Goal: Information Seeking & Learning: Check status

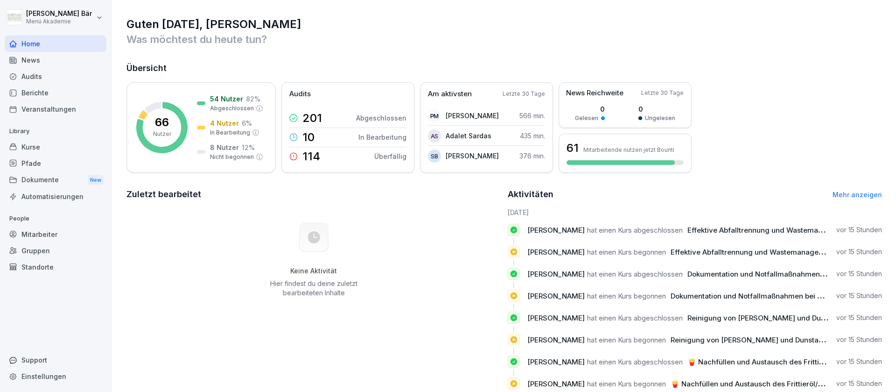
click at [49, 92] on div "Berichte" at bounding box center [56, 93] width 102 height 16
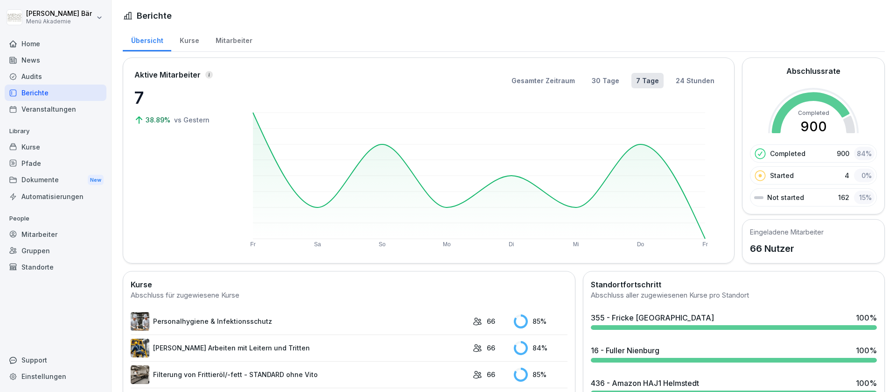
click at [243, 38] on div "Mitarbeiter" at bounding box center [233, 40] width 53 height 24
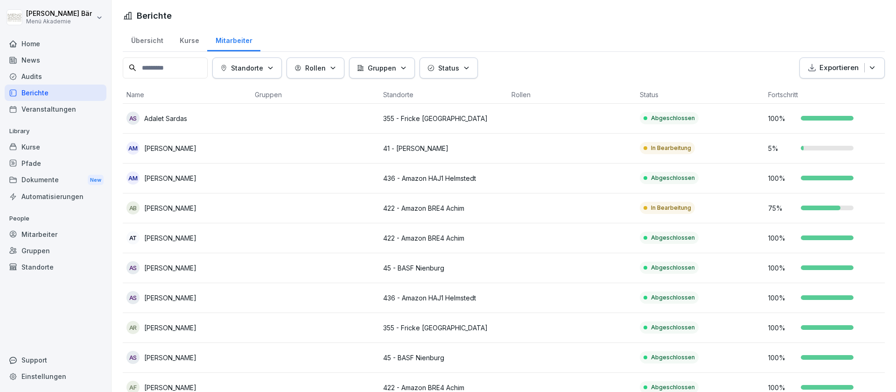
click at [274, 70] on icon "button" at bounding box center [270, 67] width 7 height 7
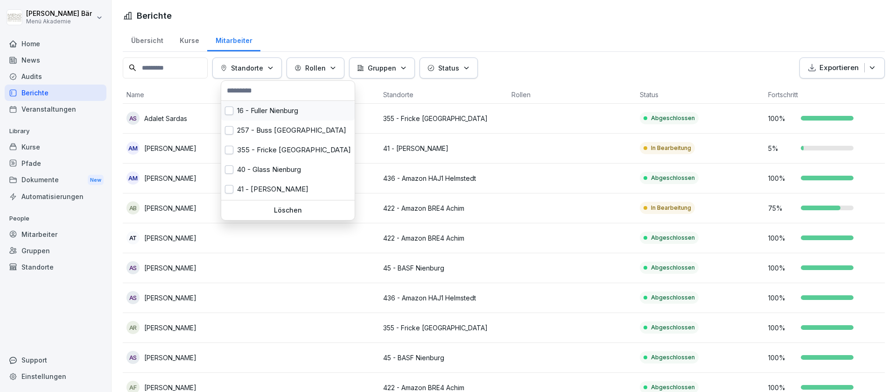
click at [265, 110] on div "16 - Fuller Nienburg" at bounding box center [288, 111] width 134 height 20
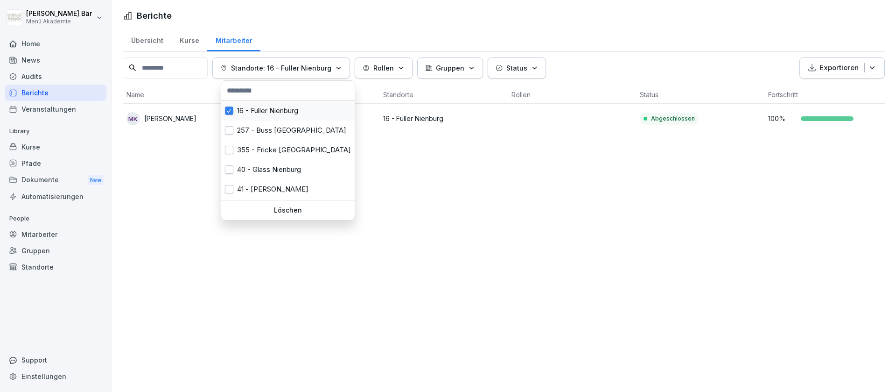
click at [274, 108] on div "16 - Fuller Nienburg" at bounding box center [288, 111] width 134 height 20
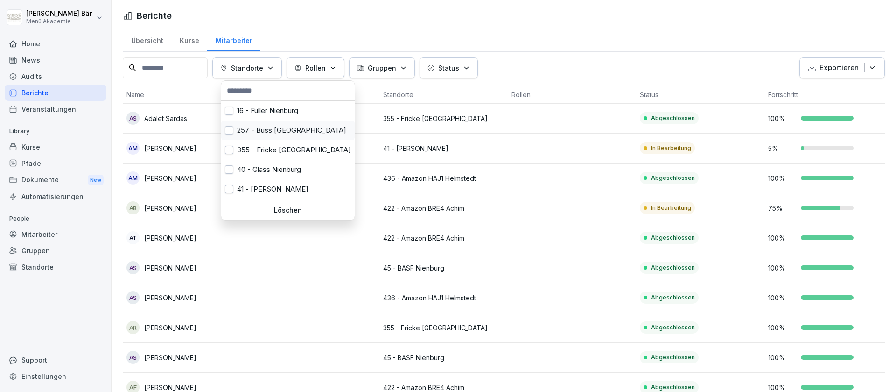
click at [274, 125] on div "257 - Buss [GEOGRAPHIC_DATA]" at bounding box center [288, 130] width 134 height 20
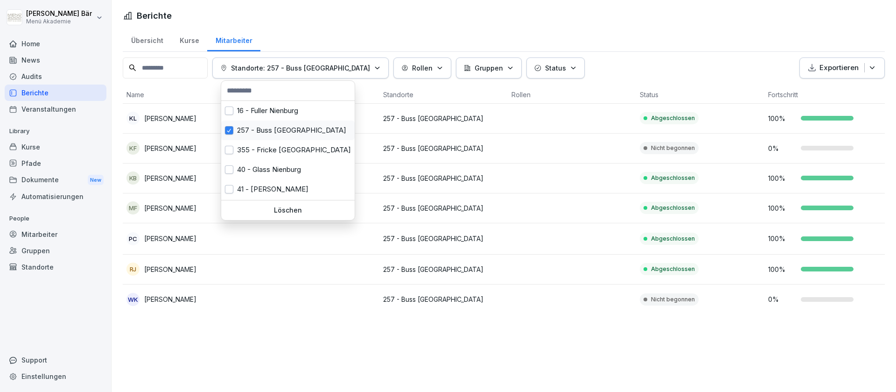
click at [260, 136] on div "257 - Buss [GEOGRAPHIC_DATA]" at bounding box center [288, 130] width 134 height 20
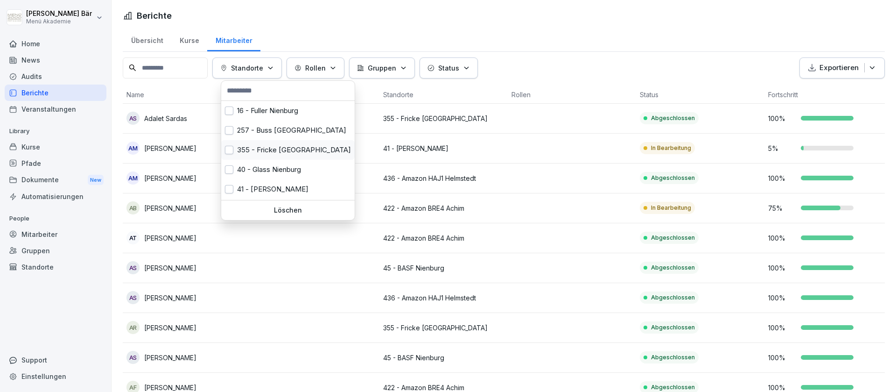
click at [260, 153] on div "355 - Fricke [GEOGRAPHIC_DATA]" at bounding box center [288, 150] width 134 height 20
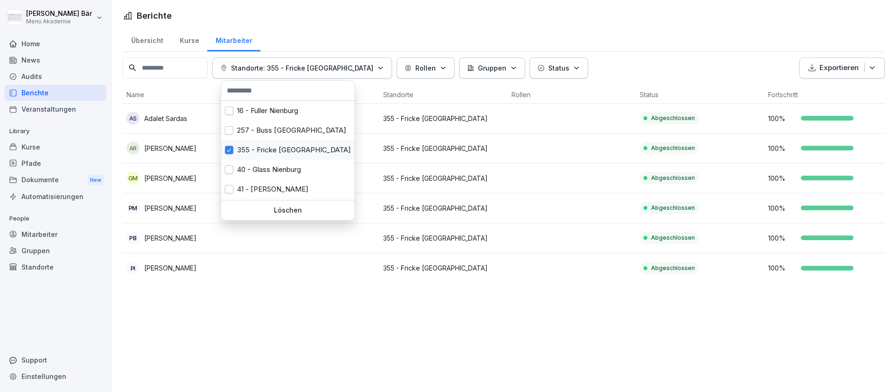
click at [260, 153] on div "355 - Fricke [GEOGRAPHIC_DATA]" at bounding box center [288, 150] width 134 height 20
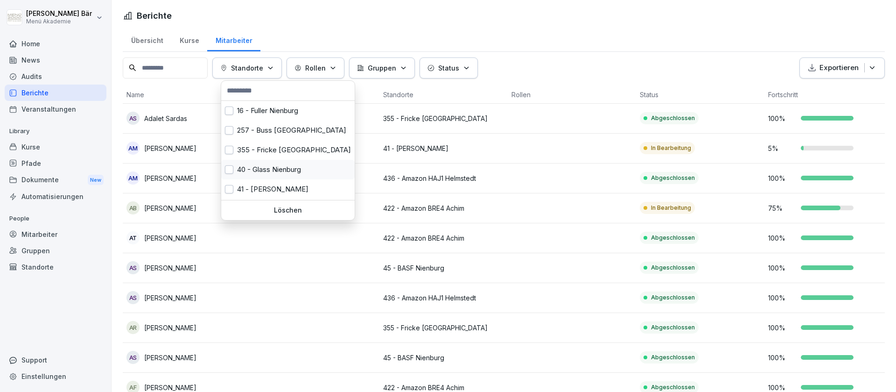
click at [260, 167] on div "40 - Glass Nienburg" at bounding box center [288, 170] width 134 height 20
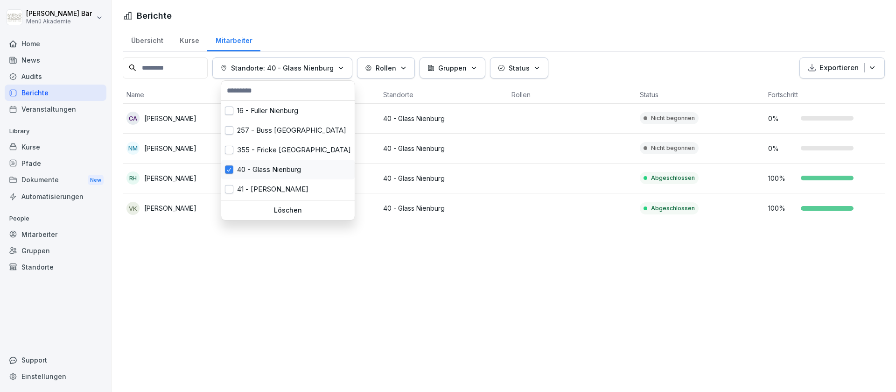
click at [260, 167] on div "40 - Glass Nienburg" at bounding box center [288, 170] width 134 height 20
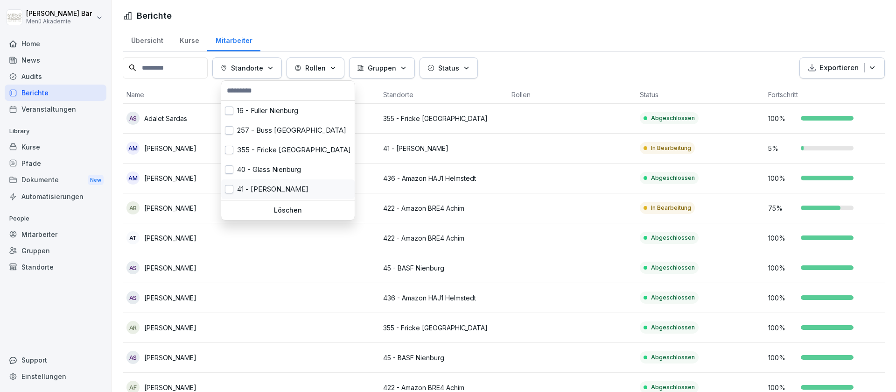
click at [261, 183] on div "41 - [PERSON_NAME]" at bounding box center [288, 189] width 134 height 20
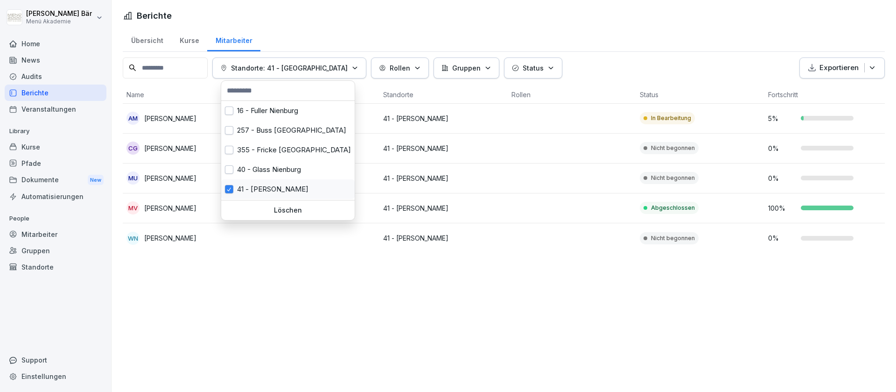
click at [261, 183] on div "41 - [PERSON_NAME]" at bounding box center [288, 189] width 134 height 20
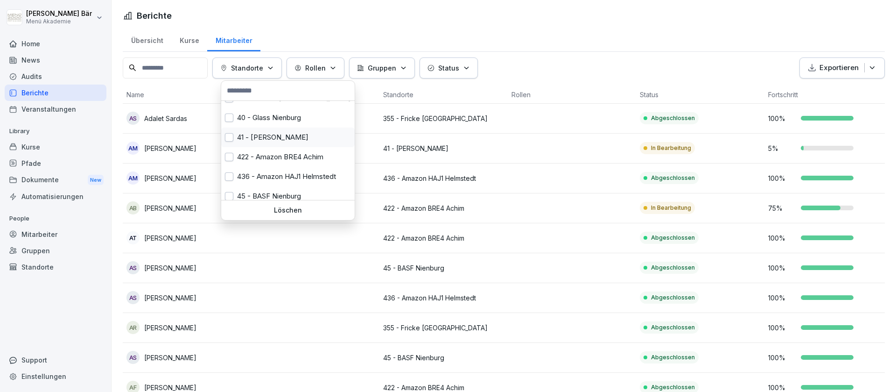
scroll to position [58, 0]
click at [284, 150] on div "422 - Amazon BRE4 Achim" at bounding box center [288, 151] width 134 height 20
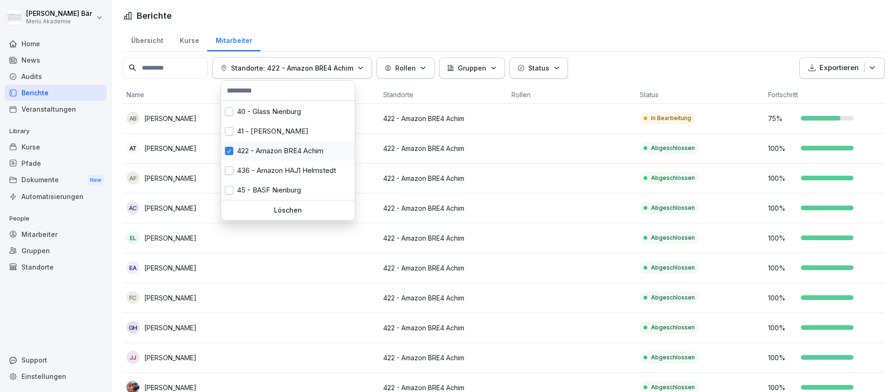
click at [284, 150] on div "422 - Amazon BRE4 Achim" at bounding box center [288, 151] width 134 height 20
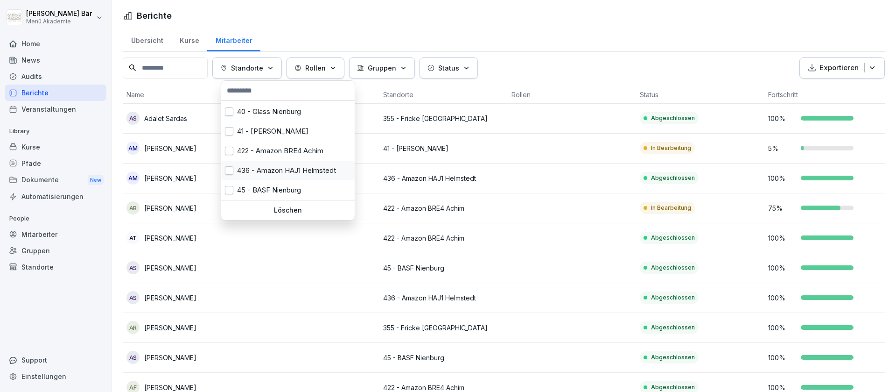
click at [284, 166] on div "436 - Amazon HAJ1 Helmstedt" at bounding box center [288, 171] width 134 height 20
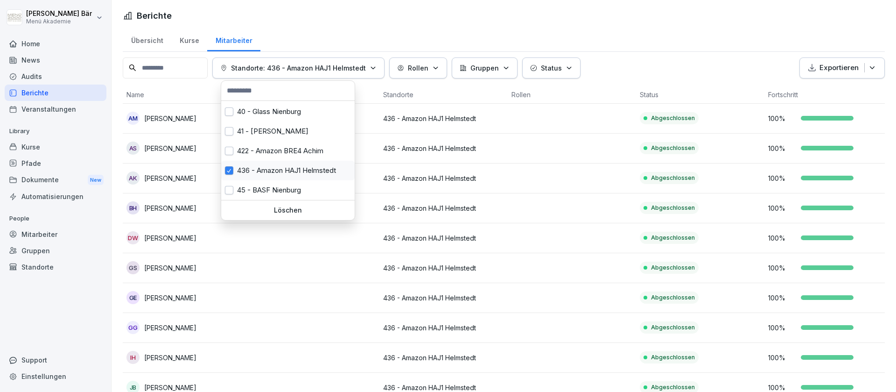
click at [284, 166] on div "436 - Amazon HAJ1 Helmstedt" at bounding box center [288, 171] width 134 height 20
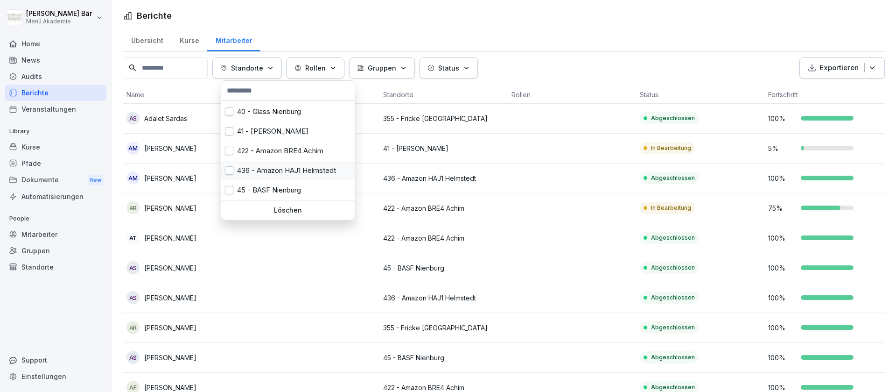
click at [284, 166] on div "436 - Amazon HAJ1 Helmstedt" at bounding box center [288, 171] width 134 height 20
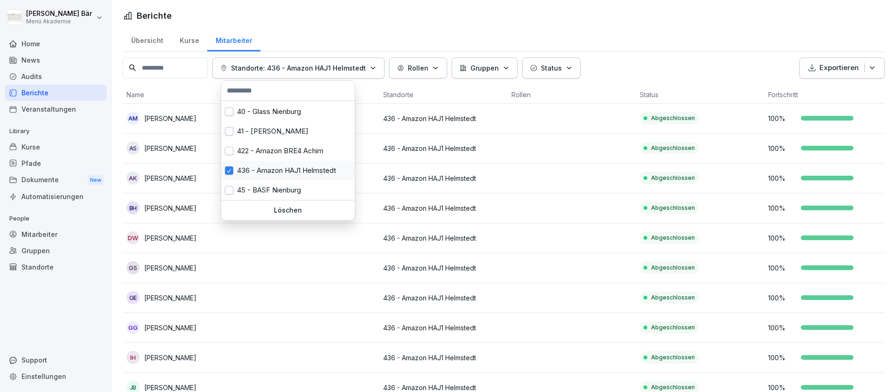
click at [284, 166] on div "436 - Amazon HAJ1 Helmstedt" at bounding box center [288, 171] width 134 height 20
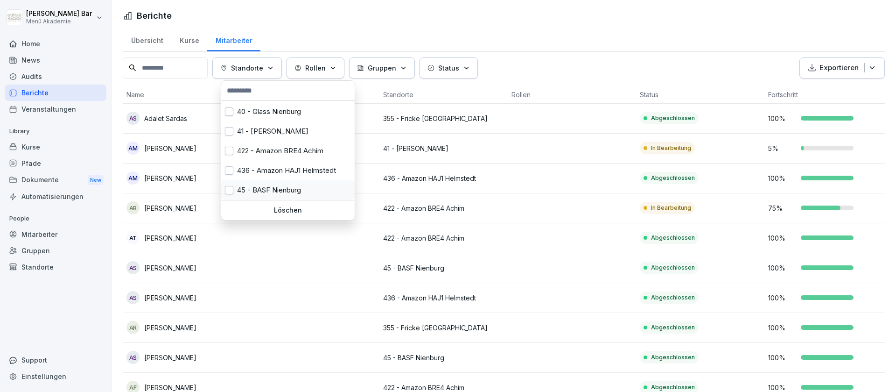
click at [280, 184] on div "45 - BASF Nienburg" at bounding box center [288, 190] width 134 height 20
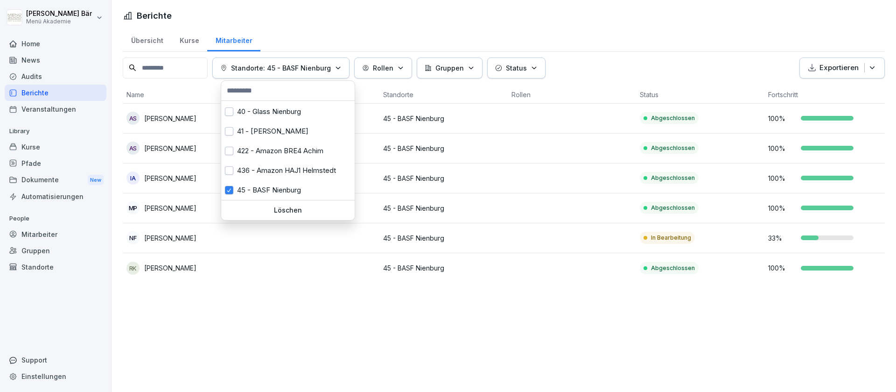
click at [506, 69] on div "Status" at bounding box center [516, 68] width 42 height 10
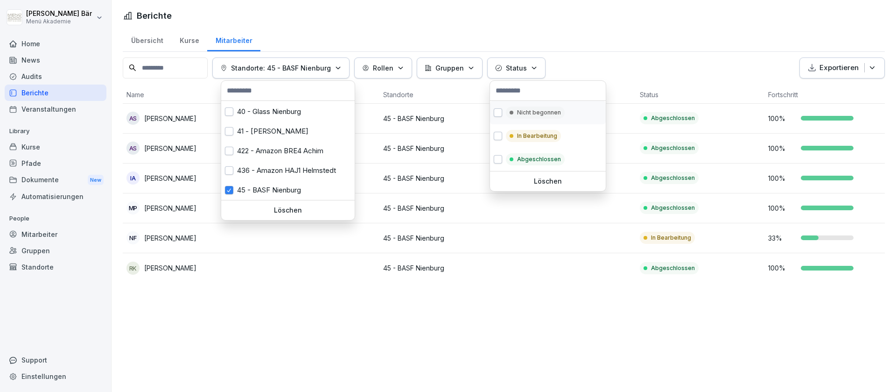
click at [525, 111] on p "Nicht begonnen" at bounding box center [539, 112] width 44 height 8
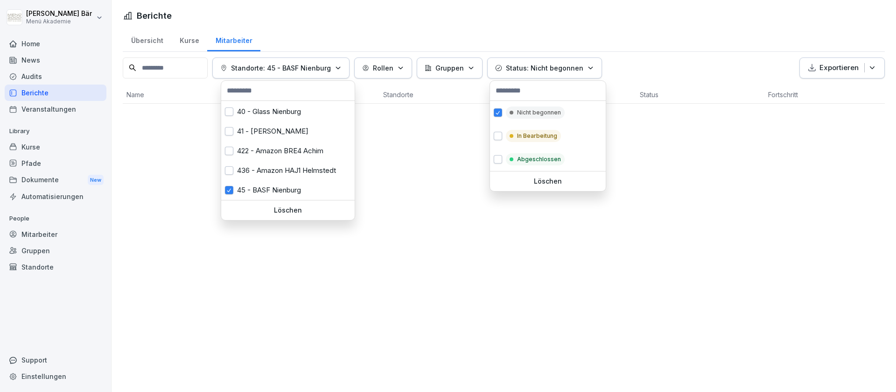
click at [254, 191] on html "Julius Bär Menü Akademie Home News Audits Berichte Veranstaltungen Library Kurs…" at bounding box center [448, 196] width 896 height 392
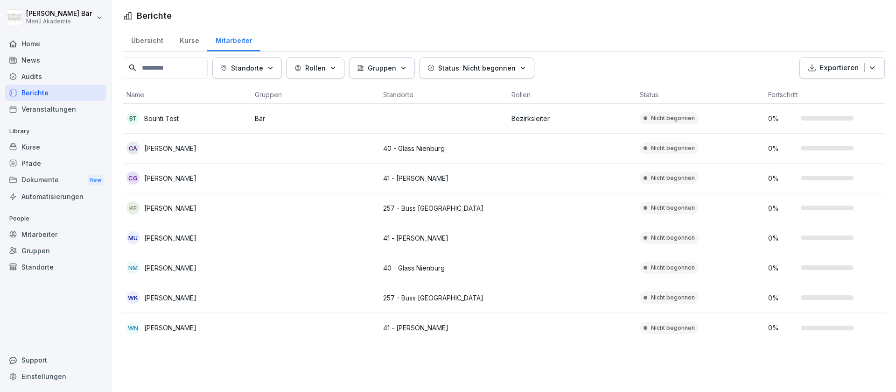
click at [607, 38] on html "Julius Bär Menü Akademie Home News Audits Berichte Veranstaltungen Library Kurs…" at bounding box center [448, 196] width 896 height 392
click at [435, 141] on td "40 - Glass Nienburg" at bounding box center [444, 149] width 128 height 30
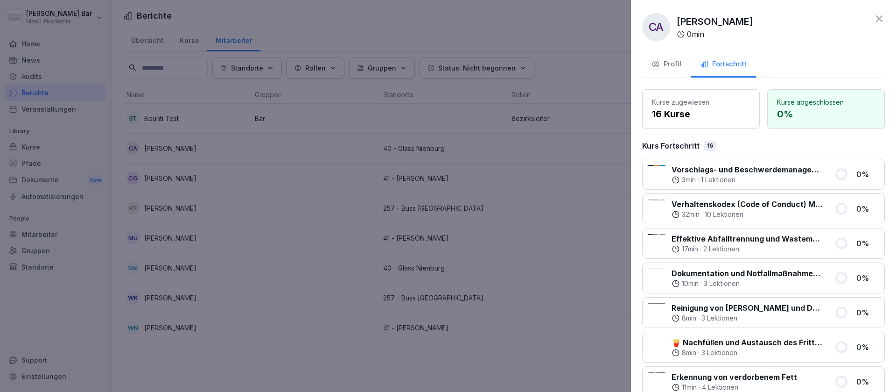
click at [669, 65] on div "Profil" at bounding box center [667, 64] width 30 height 11
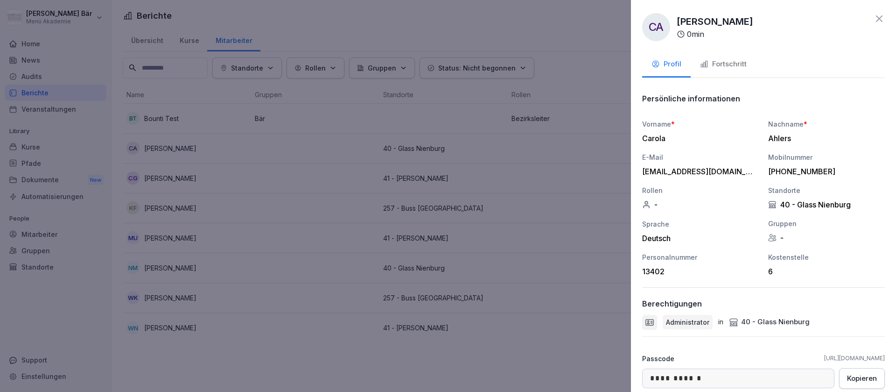
scroll to position [55, 0]
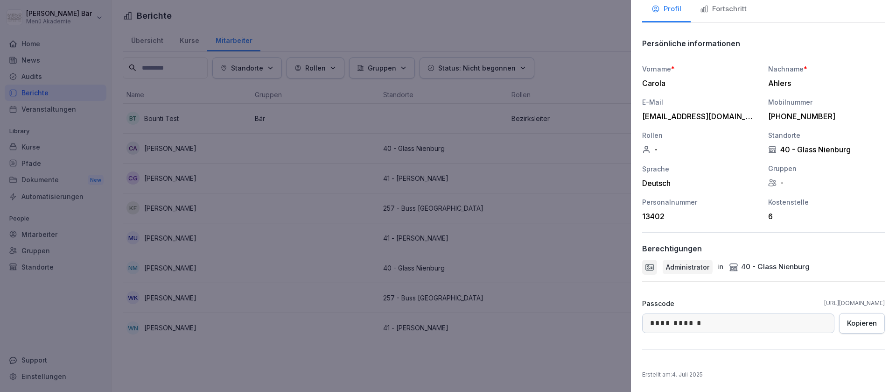
drag, startPoint x: 767, startPoint y: 304, endPoint x: 893, endPoint y: 302, distance: 126.1
click at [893, 302] on div "**********" at bounding box center [763, 196] width 265 height 392
click at [746, 297] on div "**********" at bounding box center [763, 194] width 243 height 321
drag, startPoint x: 765, startPoint y: 303, endPoint x: 886, endPoint y: 305, distance: 120.9
click at [886, 305] on div "**********" at bounding box center [763, 196] width 265 height 392
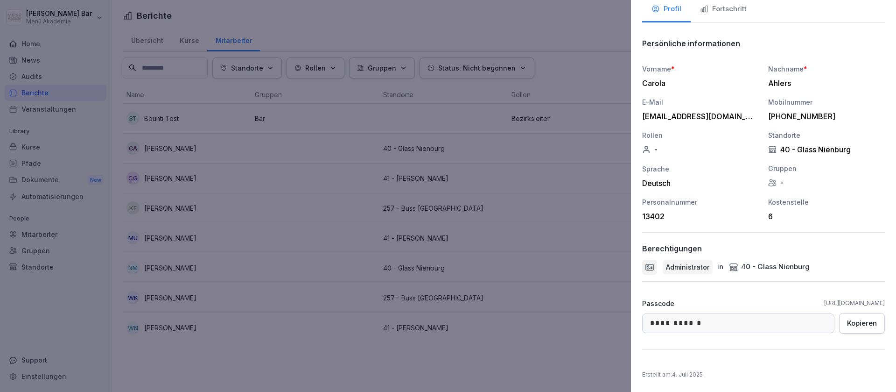
copy link "https://app.bounti.co/login/menue_akademie"
click at [597, 93] on div at bounding box center [448, 196] width 896 height 392
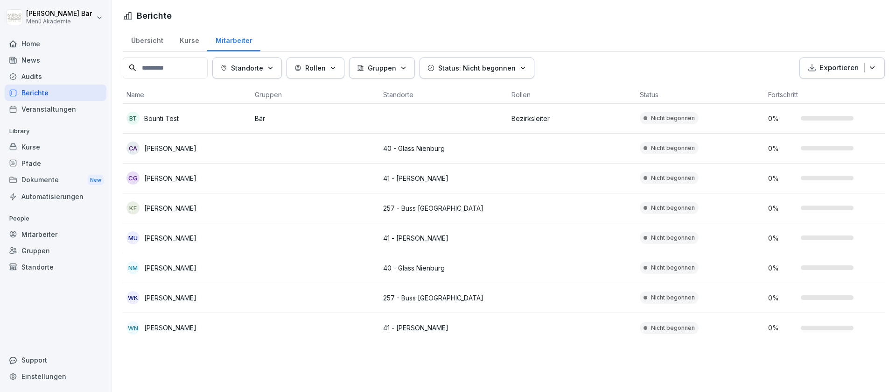
click at [204, 325] on div "WN Wioletta Nordloh" at bounding box center [187, 327] width 121 height 13
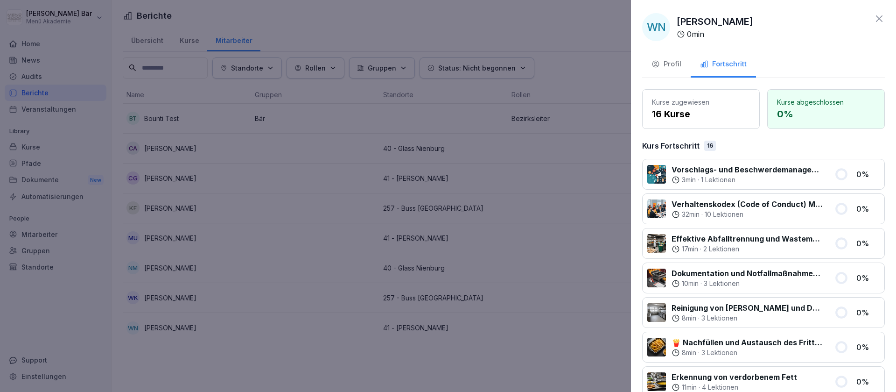
click at [668, 67] on div "Profil" at bounding box center [667, 64] width 30 height 11
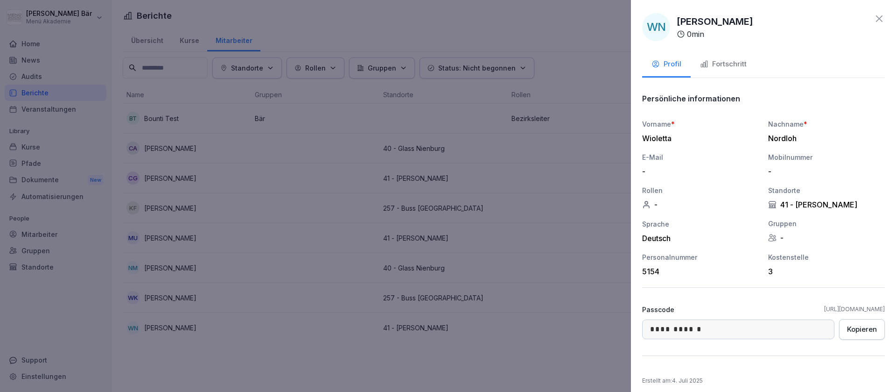
scroll to position [6, 0]
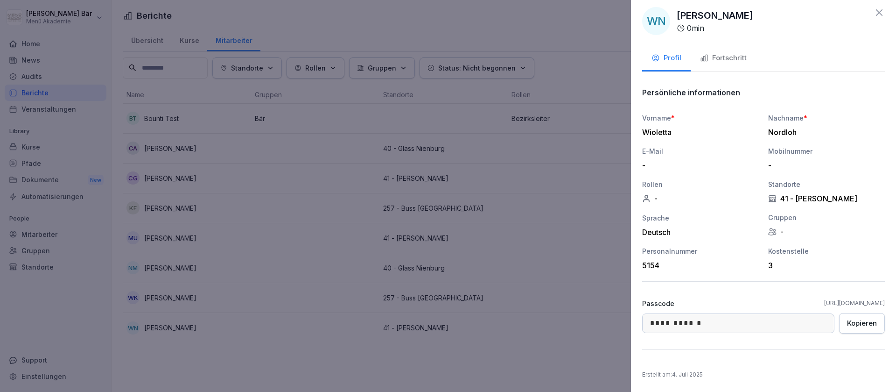
drag, startPoint x: 766, startPoint y: 303, endPoint x: 887, endPoint y: 303, distance: 120.4
click at [887, 303] on div "**********" at bounding box center [763, 196] width 265 height 392
copy link "https://app.bounti.co/login/menue_akademie"
click at [878, 14] on icon at bounding box center [879, 12] width 11 height 11
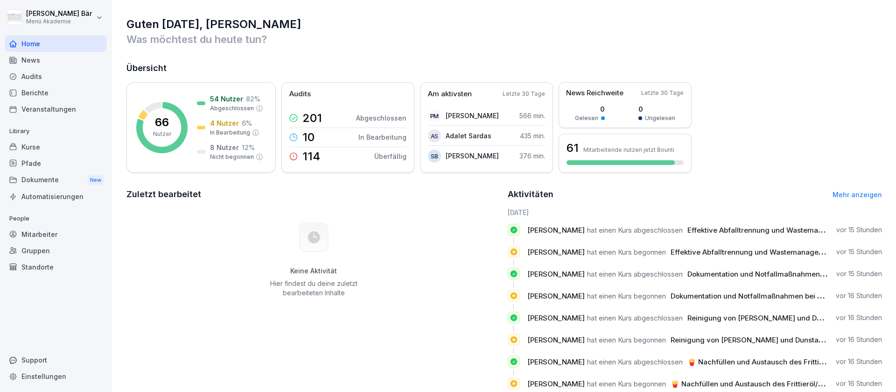
click at [45, 87] on div "Home News Audits Berichte Veranstaltungen" at bounding box center [56, 76] width 102 height 82
click at [45, 87] on div "Berichte" at bounding box center [56, 93] width 102 height 16
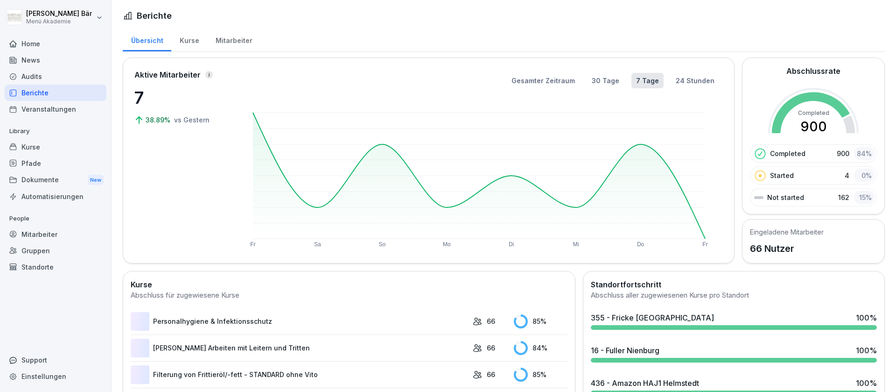
click at [45, 87] on div "Berichte" at bounding box center [56, 93] width 102 height 16
click at [226, 42] on div "Mitarbeiter" at bounding box center [233, 40] width 53 height 24
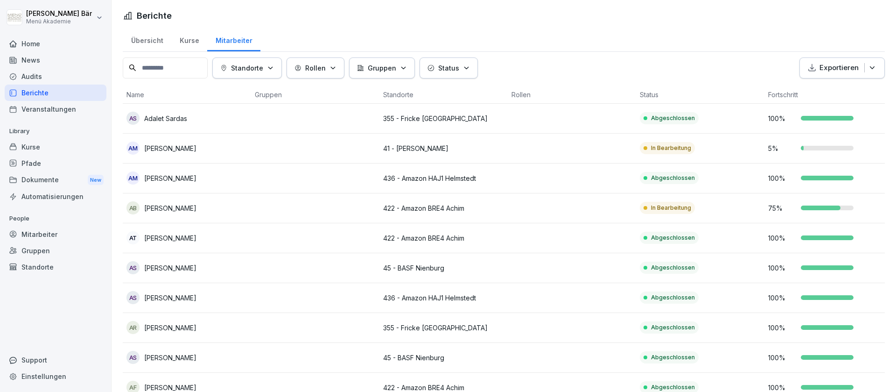
click at [435, 69] on icon "button" at bounding box center [431, 67] width 7 height 7
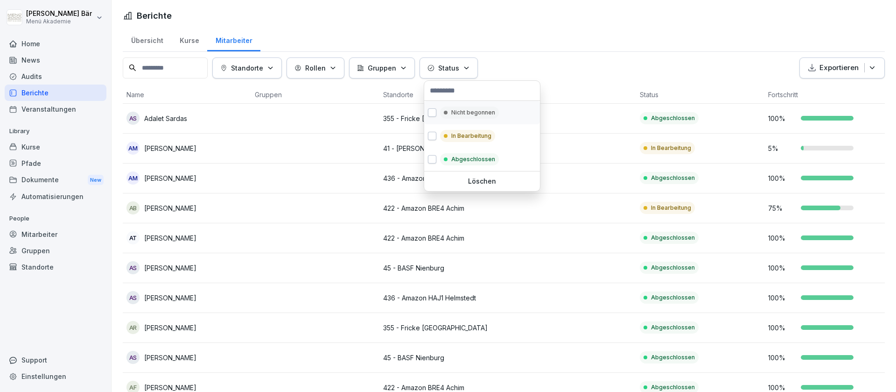
click at [461, 119] on div "Nicht begonnen" at bounding box center [482, 112] width 116 height 23
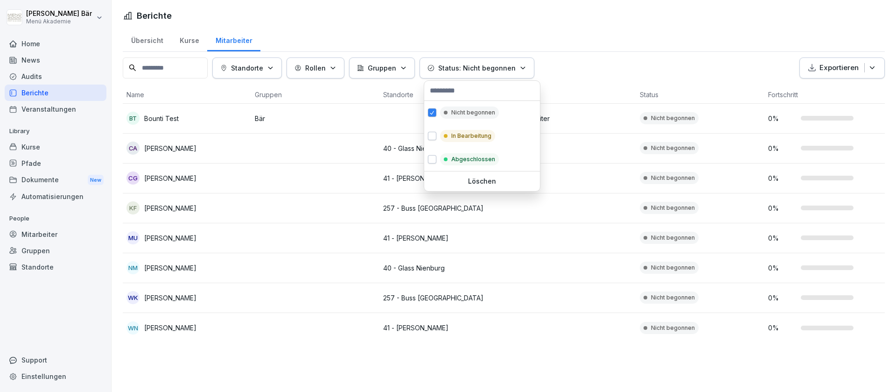
click at [353, 95] on html "[PERSON_NAME] Menü Akademie Home News Audits Berichte Veranstaltungen Library K…" at bounding box center [448, 196] width 896 height 392
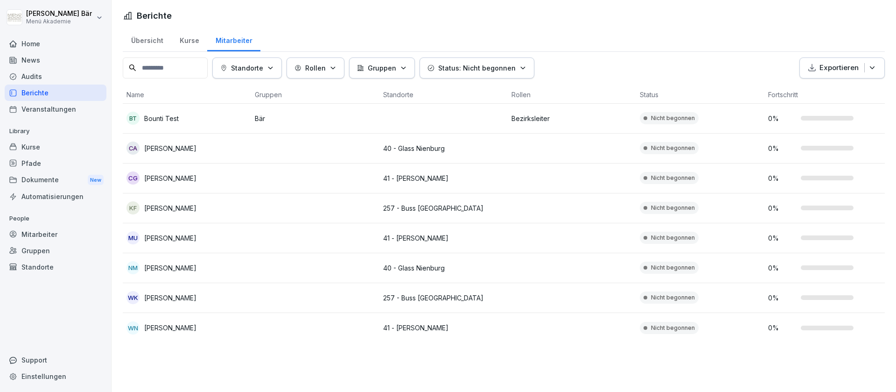
click at [437, 121] on td at bounding box center [444, 119] width 128 height 30
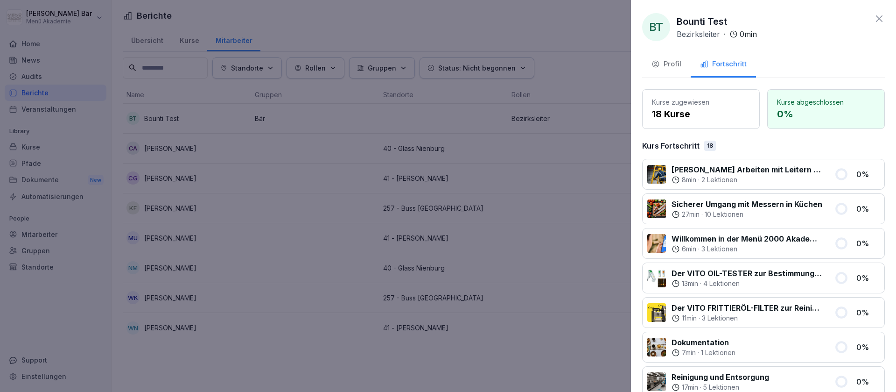
click at [880, 19] on icon at bounding box center [879, 18] width 7 height 7
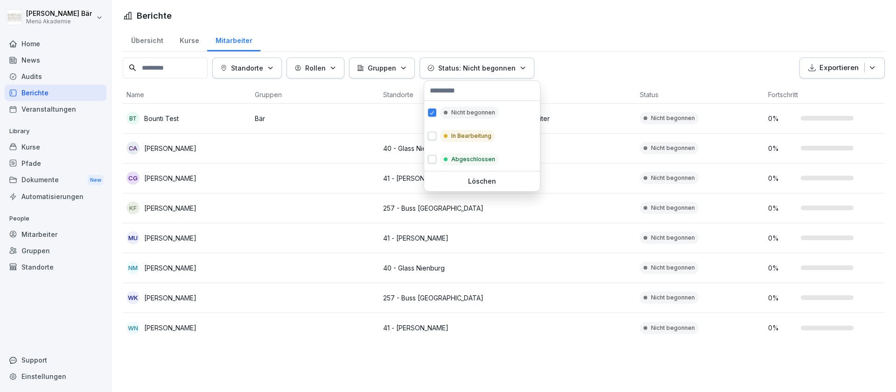
click at [484, 60] on button "Status: Nicht begonnen" at bounding box center [477, 67] width 115 height 21
click at [473, 129] on div "In Bearbeitung" at bounding box center [482, 135] width 116 height 23
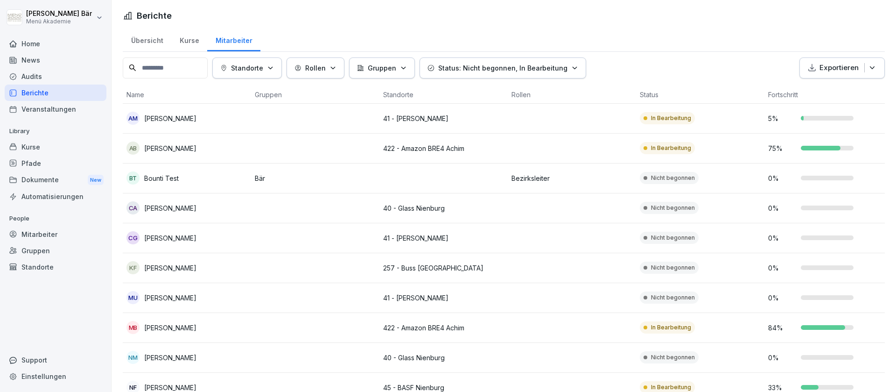
click at [614, 42] on html "[PERSON_NAME] Menü Akademie Home News Audits Berichte Veranstaltungen Library K…" at bounding box center [448, 196] width 896 height 392
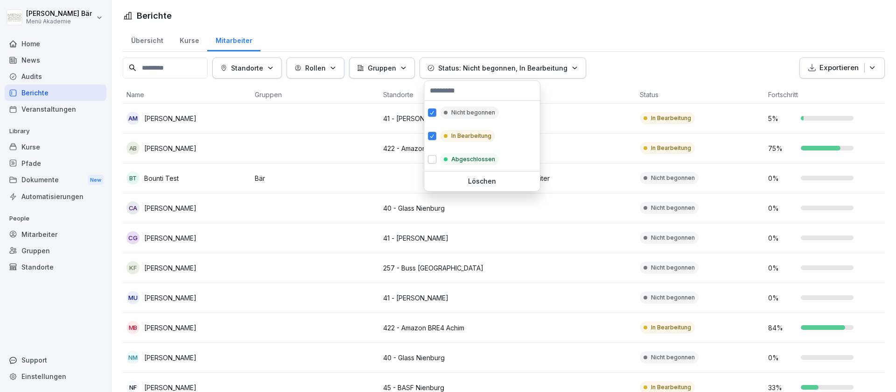
click at [556, 64] on p "Status: Nicht begonnen, In Bearbeitung" at bounding box center [502, 68] width 129 height 10
click at [488, 116] on p "Nicht begonnen" at bounding box center [473, 112] width 44 height 8
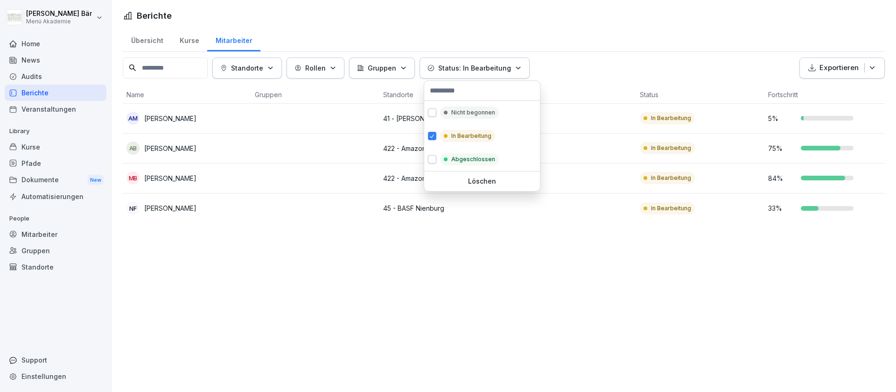
click at [626, 64] on html "[PERSON_NAME] Menü Akademie Home News Audits Berichte Veranstaltungen Library K…" at bounding box center [448, 196] width 896 height 392
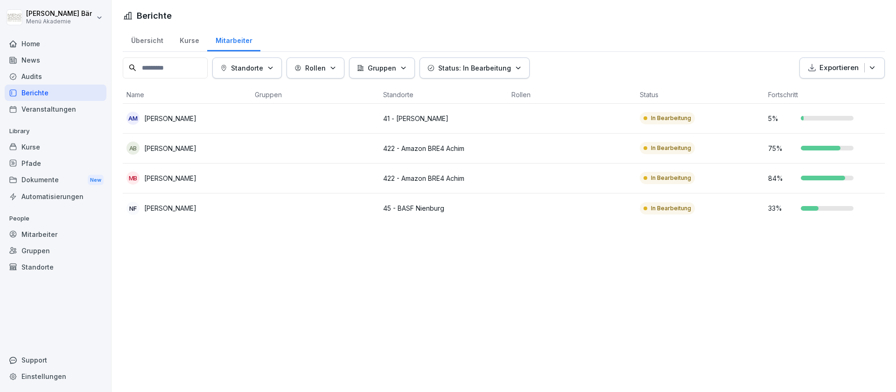
click at [49, 39] on div "Home" at bounding box center [56, 43] width 102 height 16
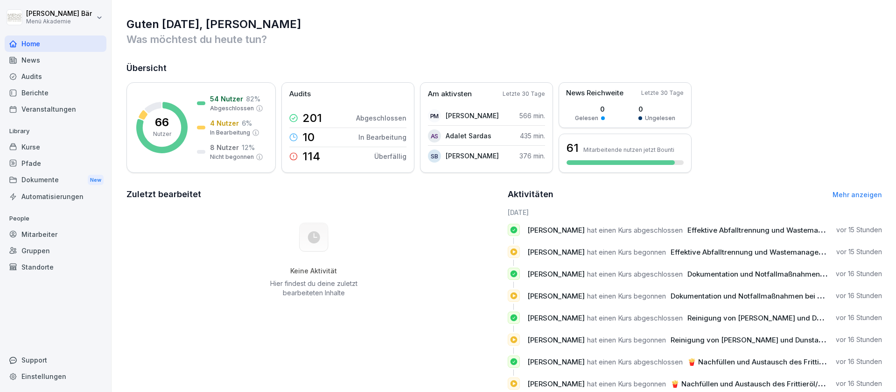
click at [588, 231] on span "hat einen Kurs abgeschlossen" at bounding box center [635, 229] width 96 height 9
